Goal: Information Seeking & Learning: Find specific fact

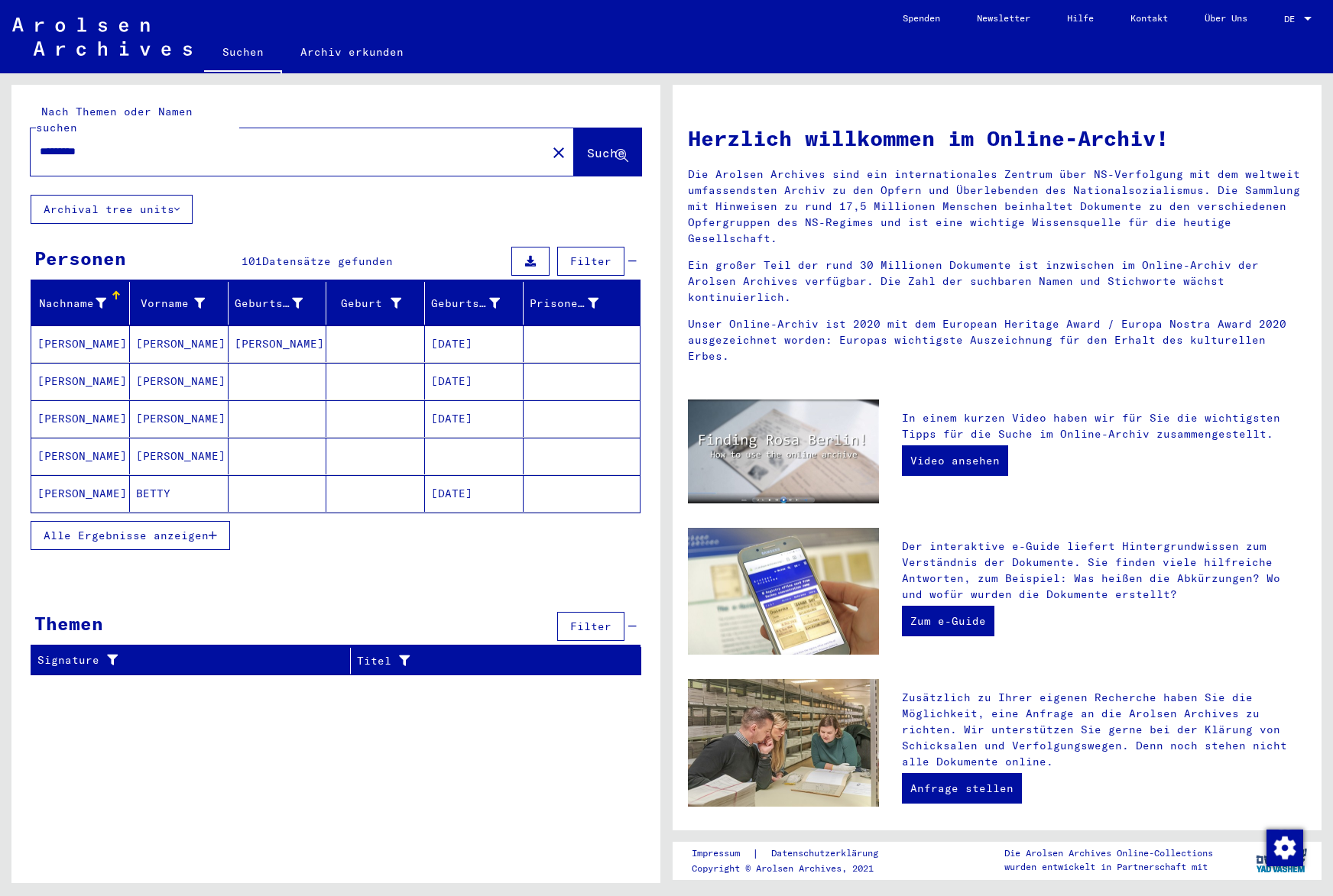
click at [220, 521] on button "Alle Ergebnisse anzeigen" at bounding box center [130, 536] width 199 height 29
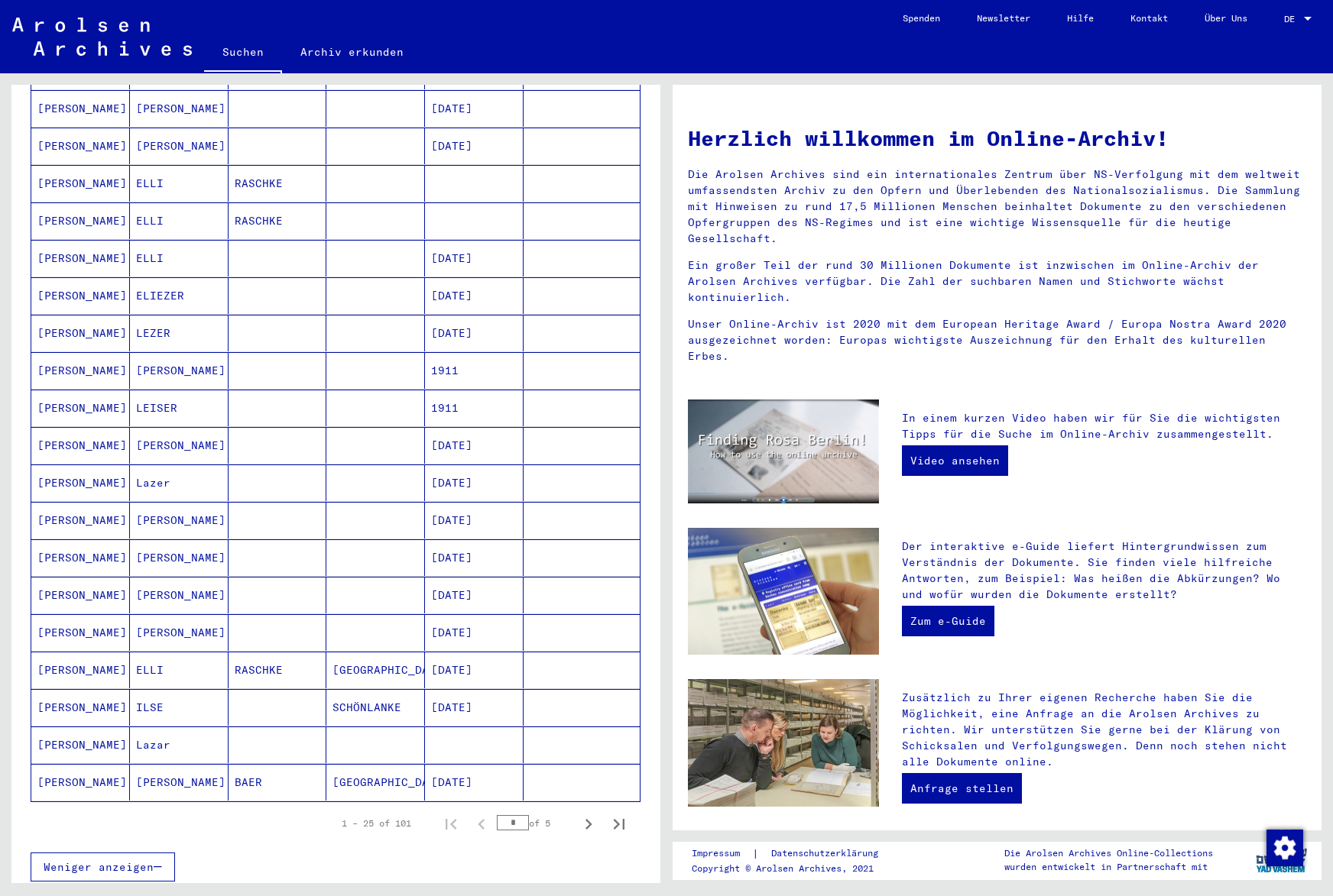
scroll to position [563, 0]
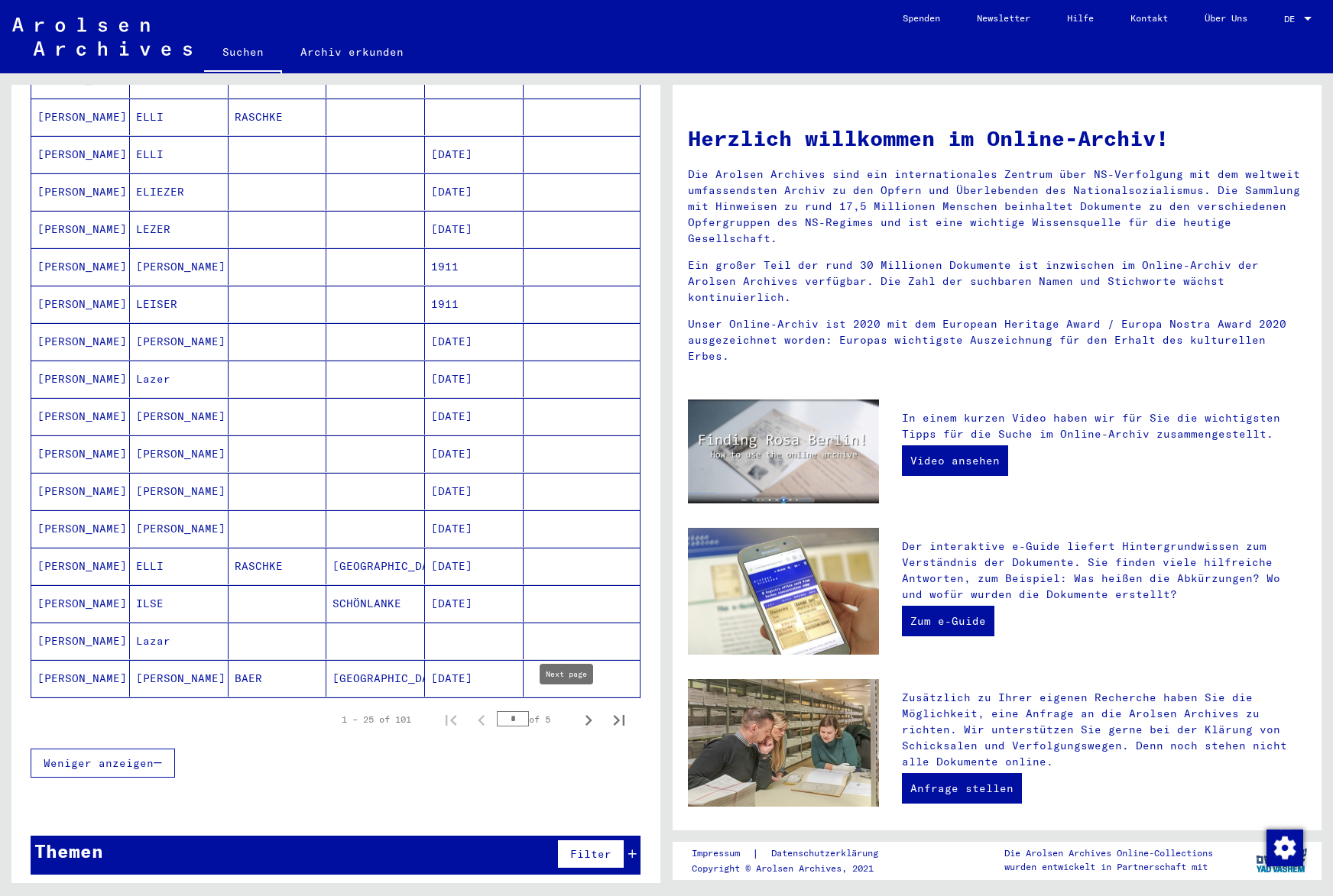
click at [578, 712] on icon "Next page" at bounding box center [588, 720] width 22 height 22
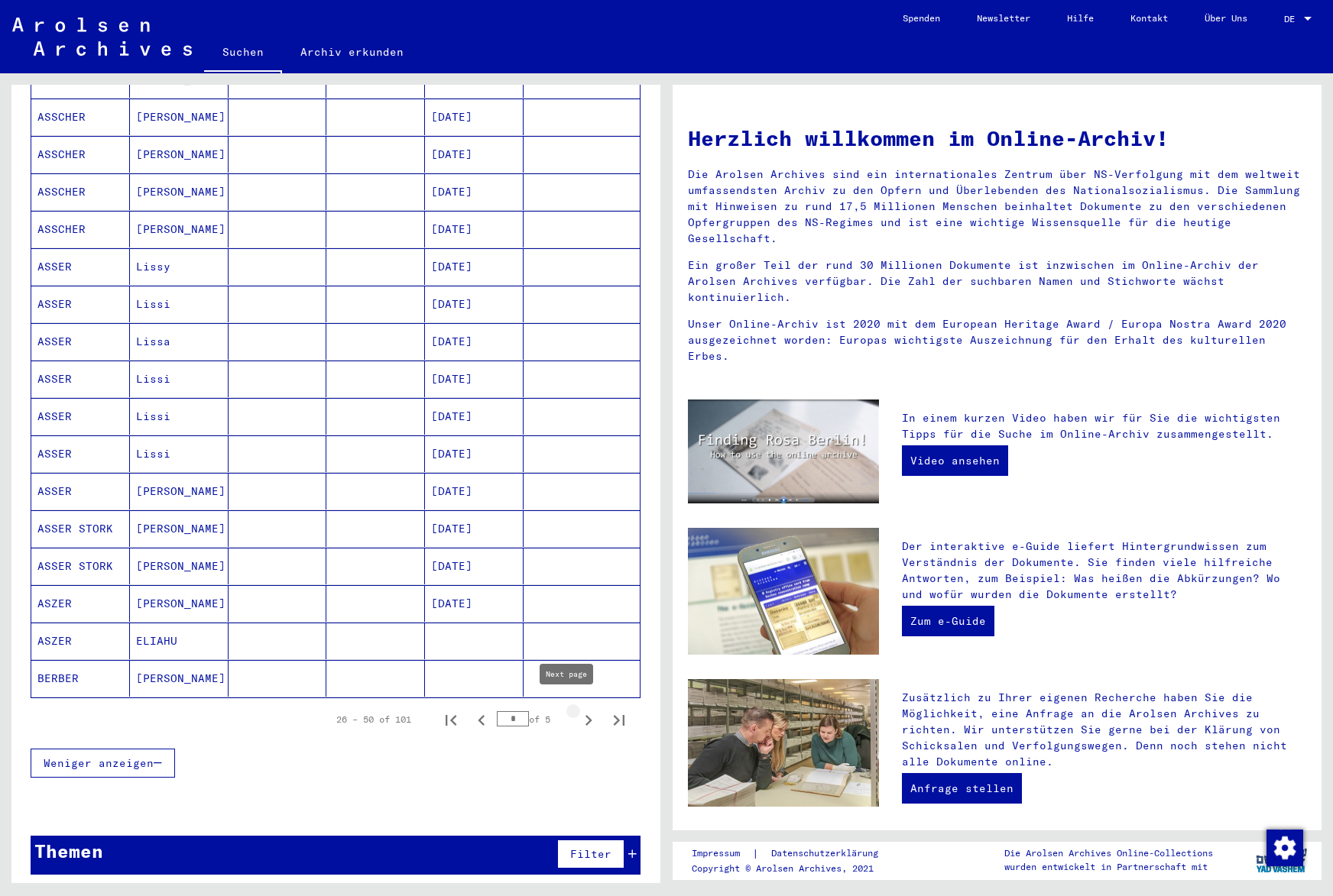
type input "*"
click at [207, 473] on mat-cell "Elias" at bounding box center [179, 491] width 99 height 37
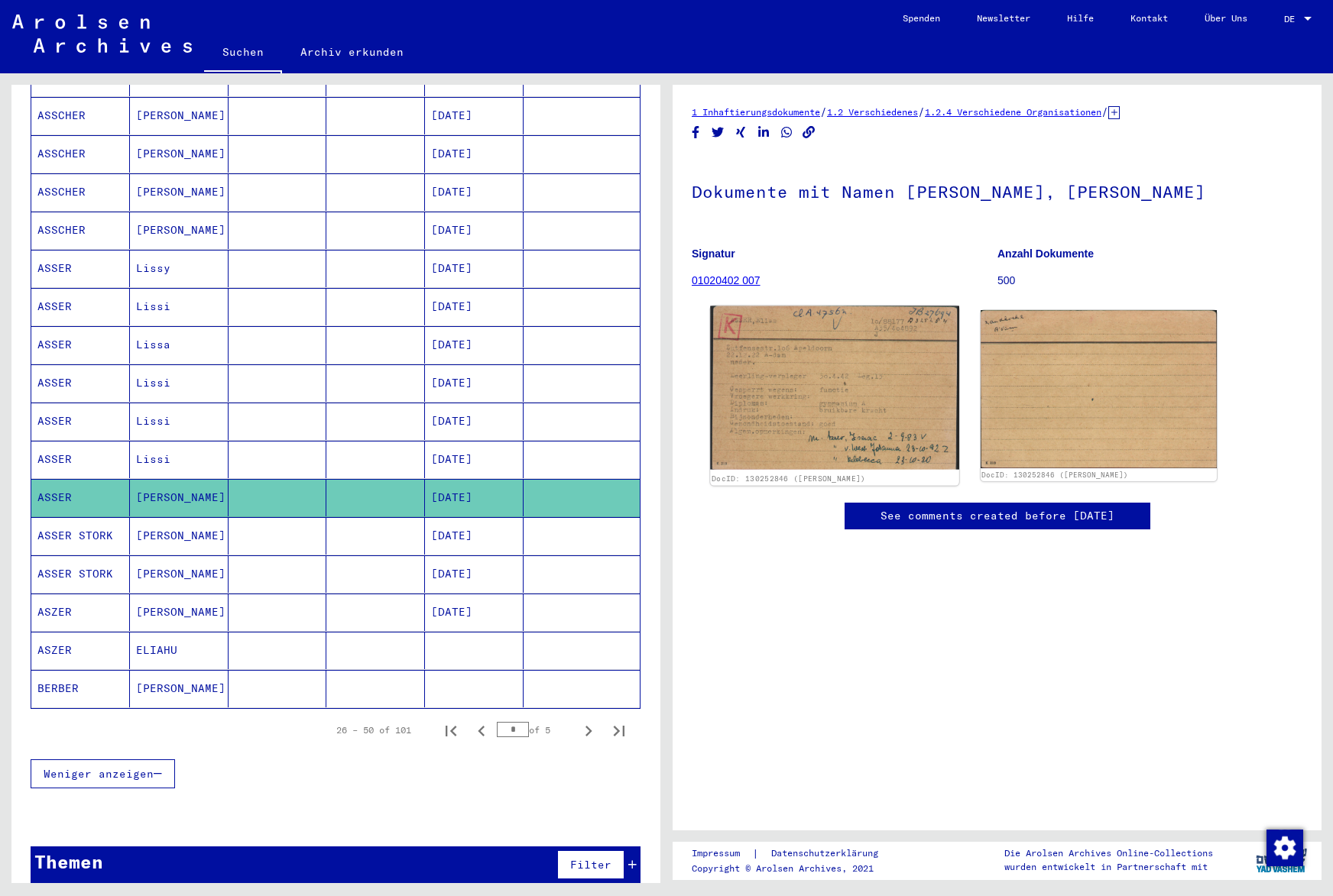
click at [809, 396] on img at bounding box center [834, 388] width 249 height 163
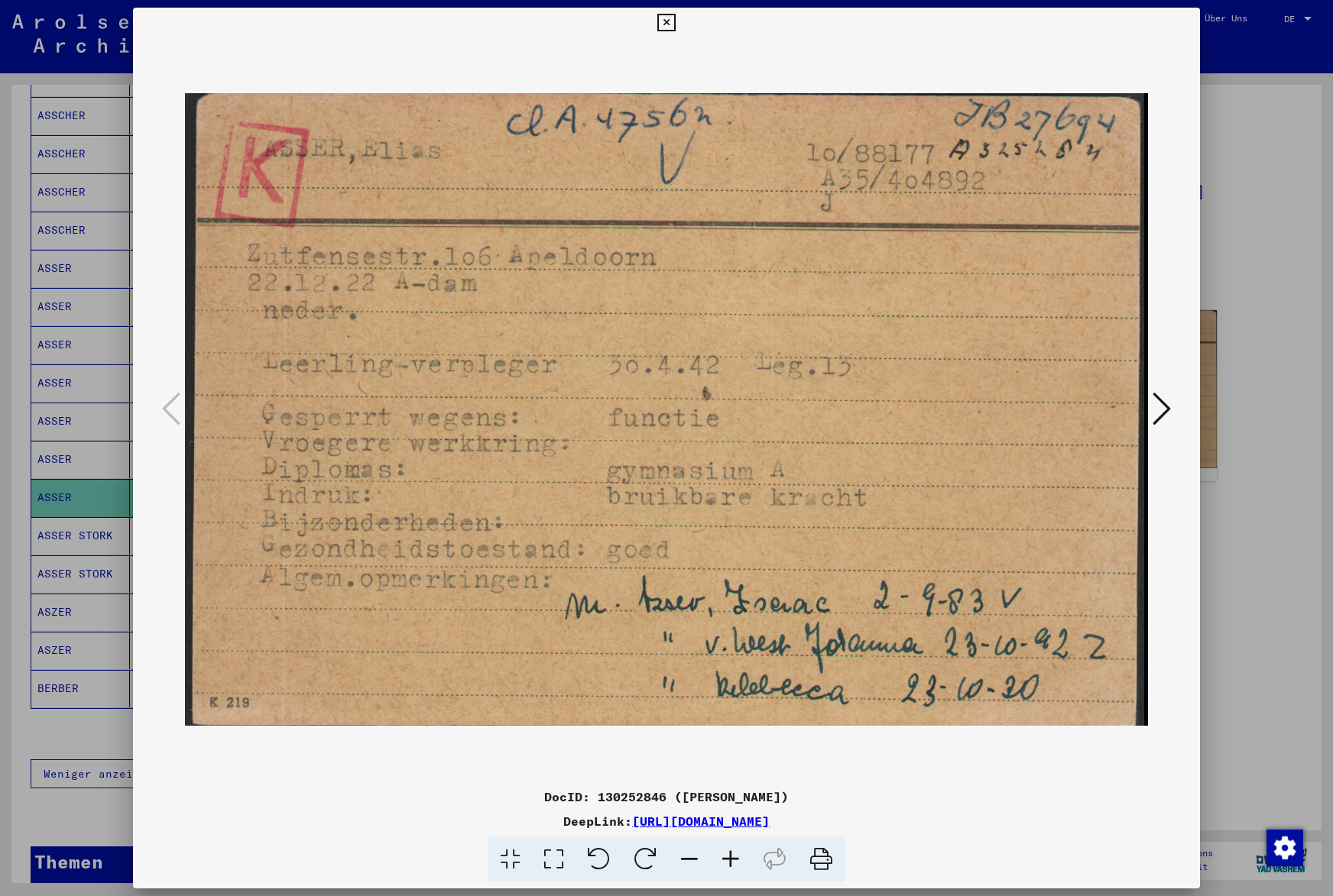
click at [809, 396] on img at bounding box center [665, 410] width 962 height 744
click at [819, 853] on icon at bounding box center [821, 860] width 47 height 47
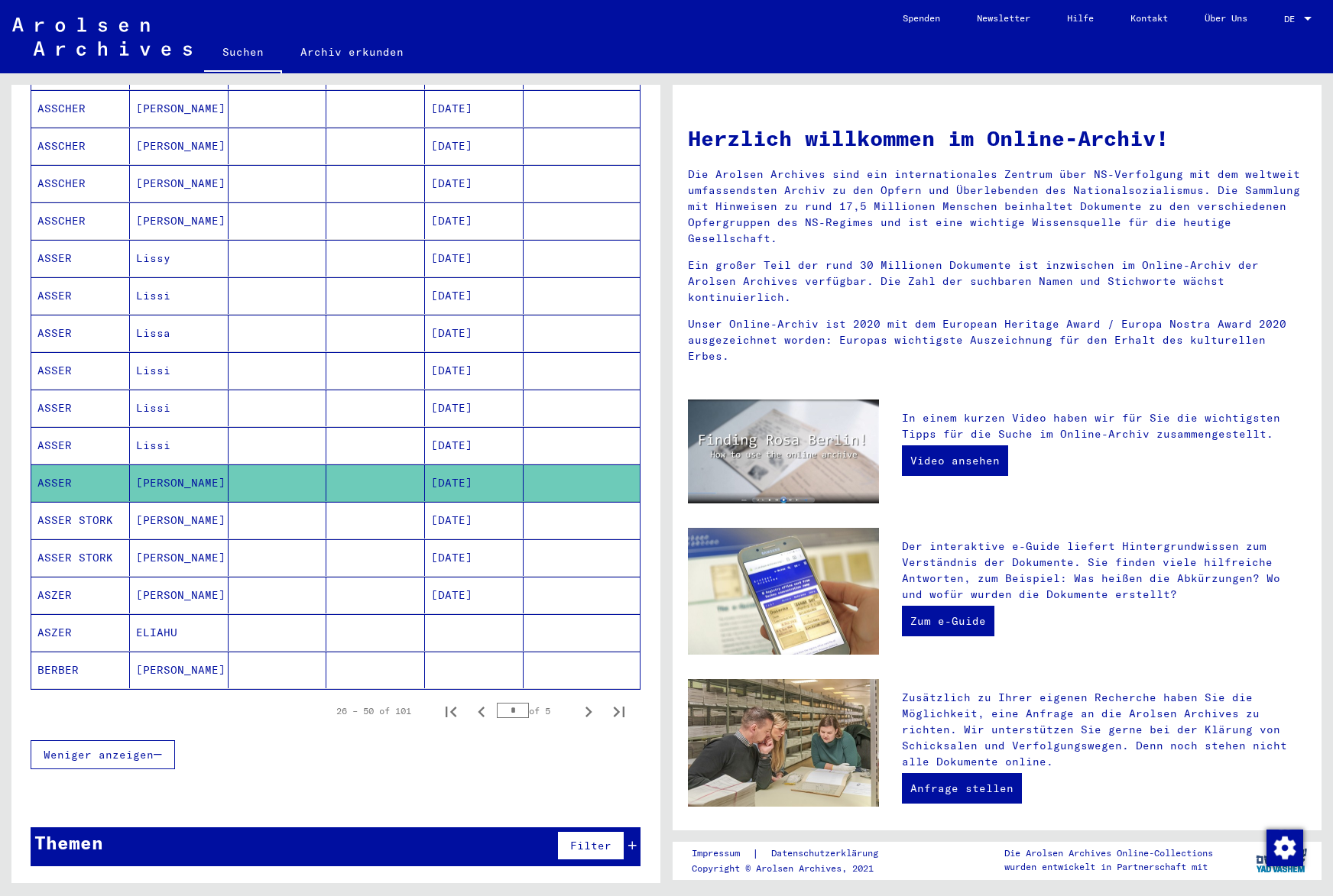
scroll to position [563, 0]
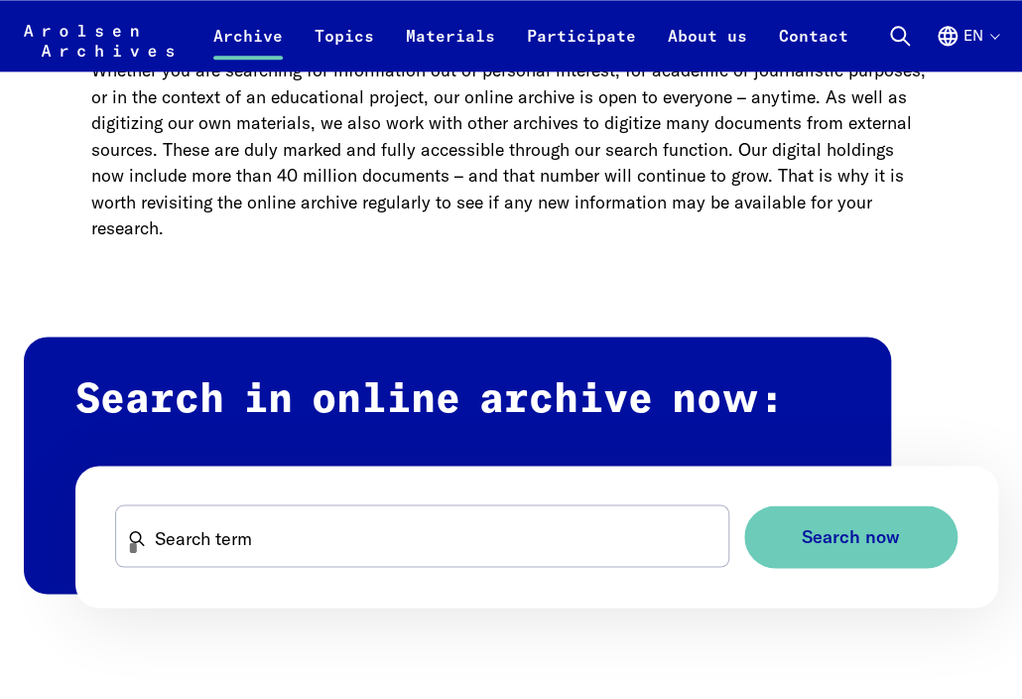
scroll to position [943, 0]
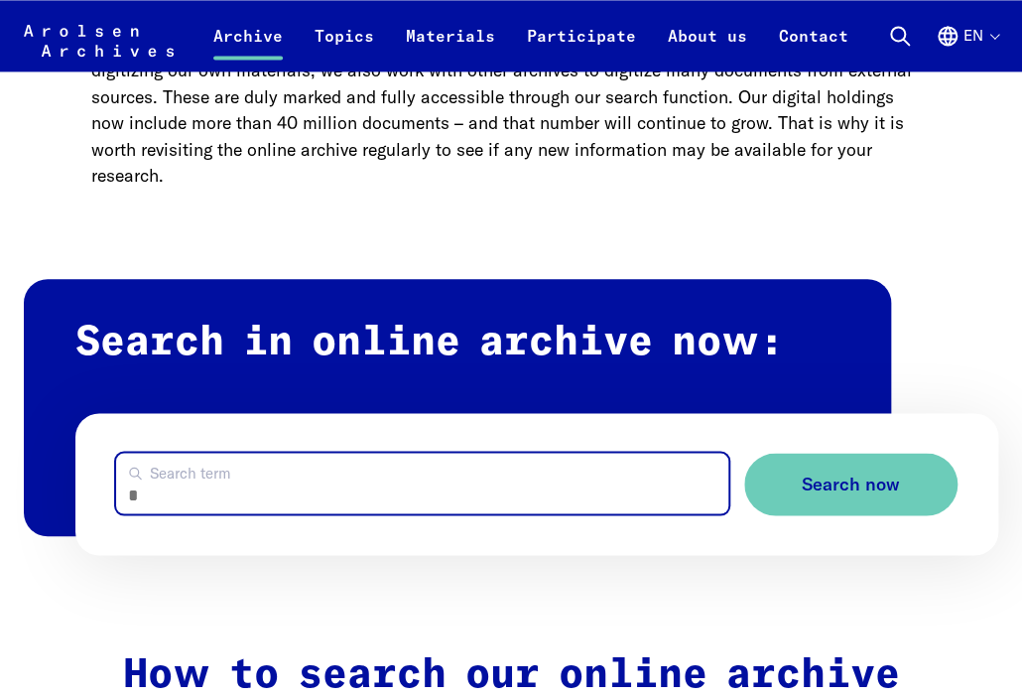
click at [258, 488] on input "Search term" at bounding box center [422, 483] width 612 height 61
type input "**********"
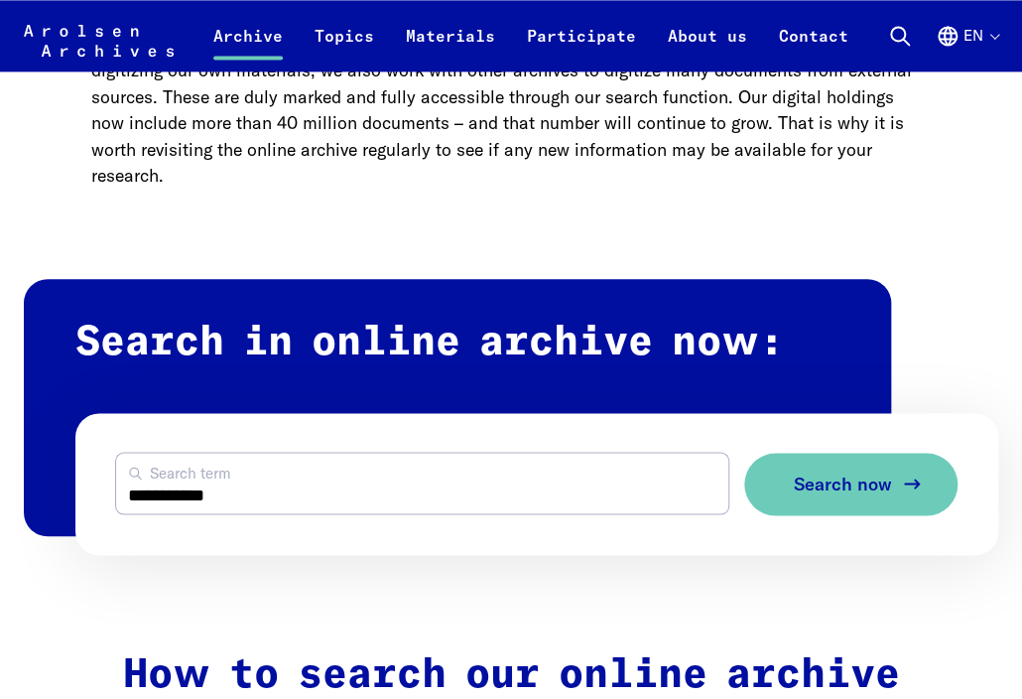
click at [843, 485] on span "Search now" at bounding box center [843, 483] width 98 height 21
